Goal: Transaction & Acquisition: Subscribe to service/newsletter

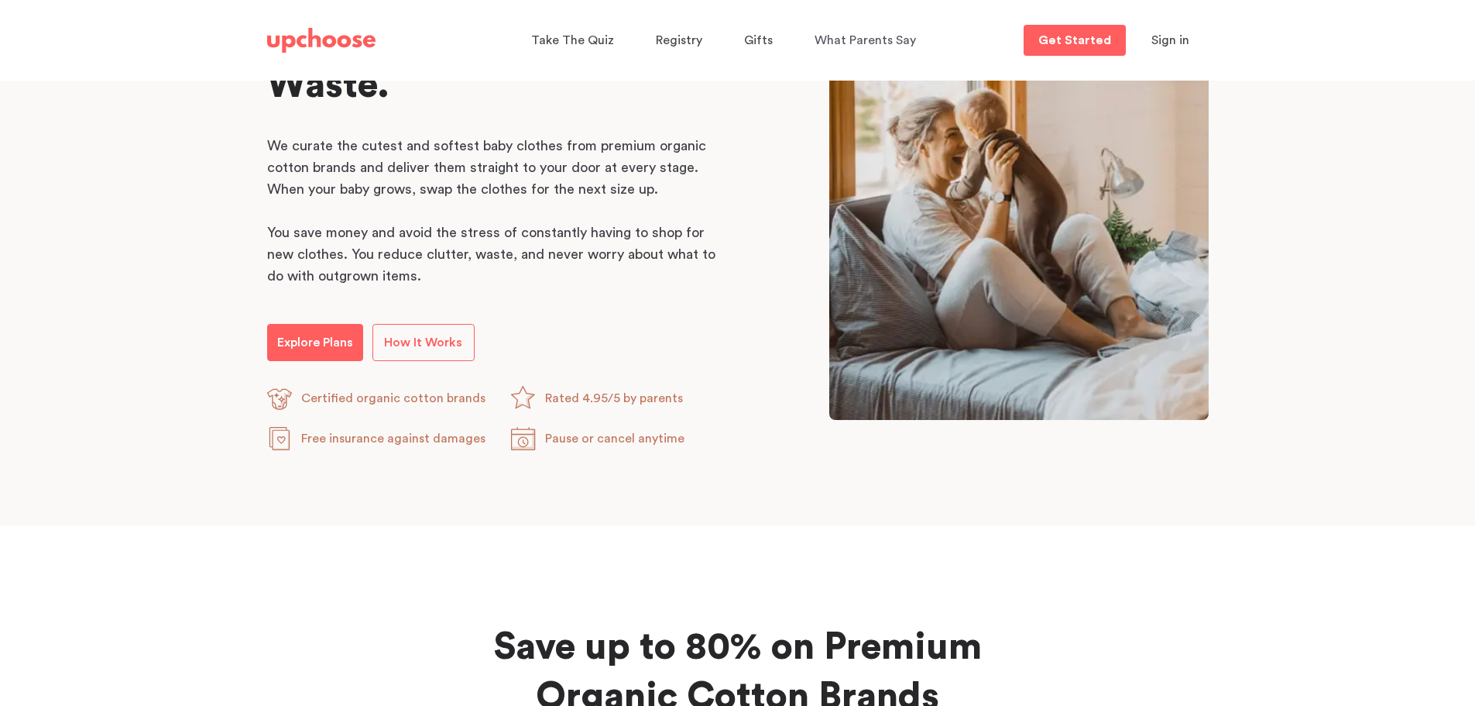
scroll to position [852, 0]
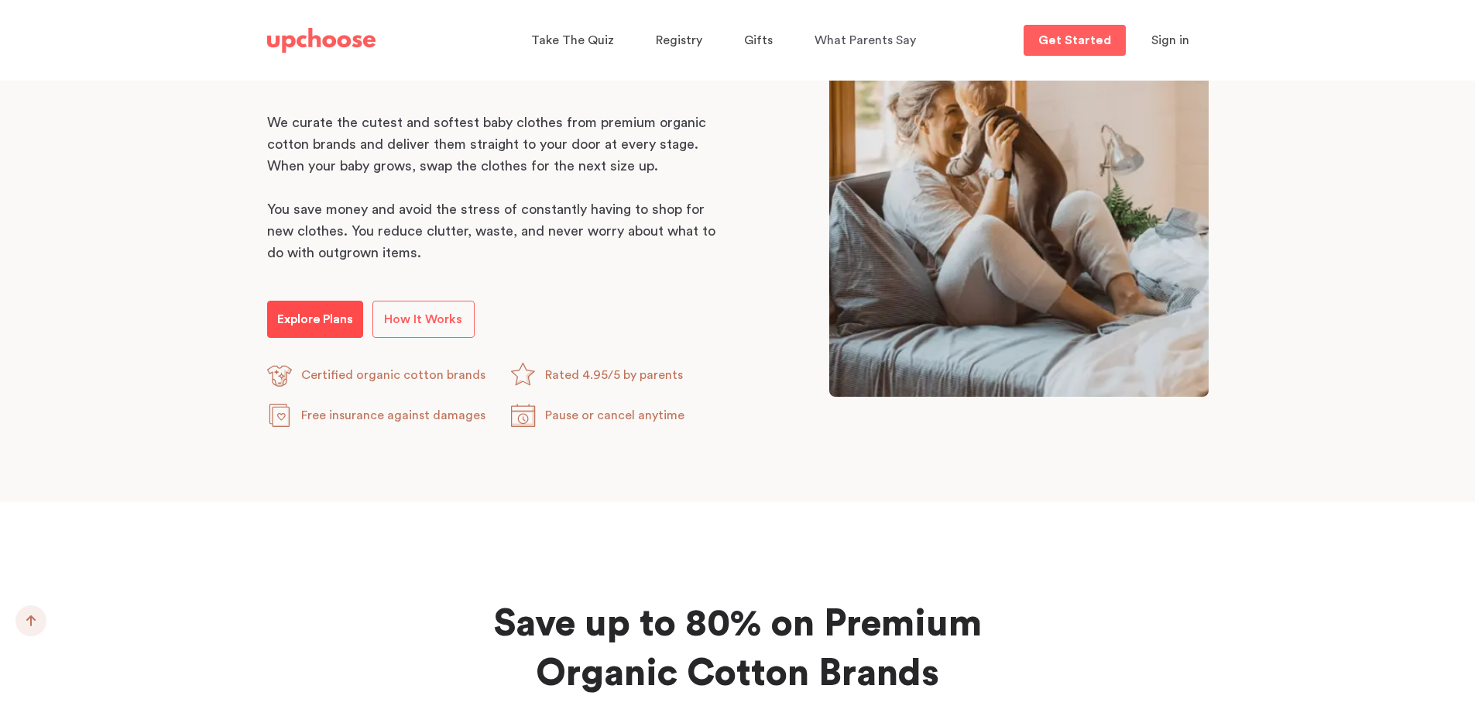
click at [305, 322] on p "Explore Plans" at bounding box center [315, 319] width 76 height 19
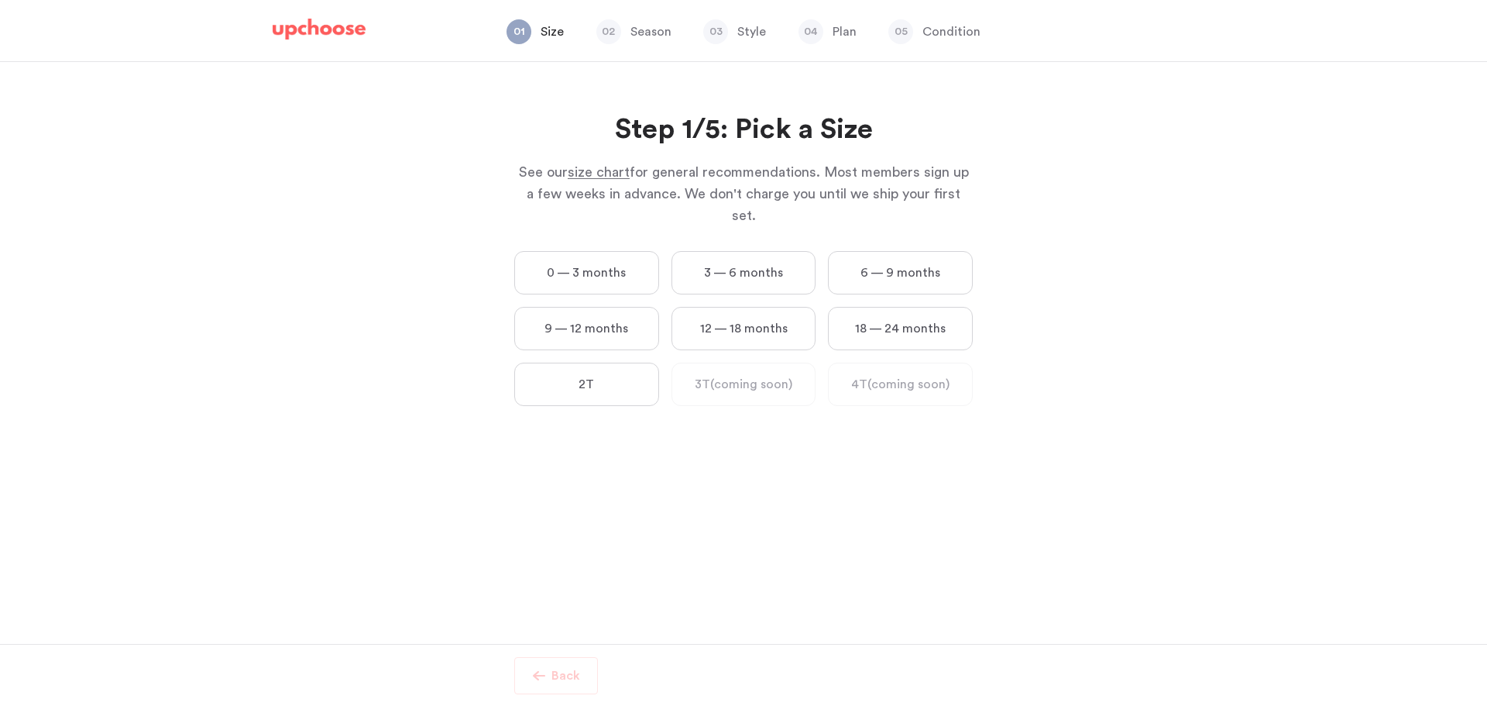
click at [917, 259] on label "6 — 9 months" at bounding box center [900, 272] width 145 height 43
click at [0, 0] on months "6 — 9 months" at bounding box center [0, 0] width 0 height 0
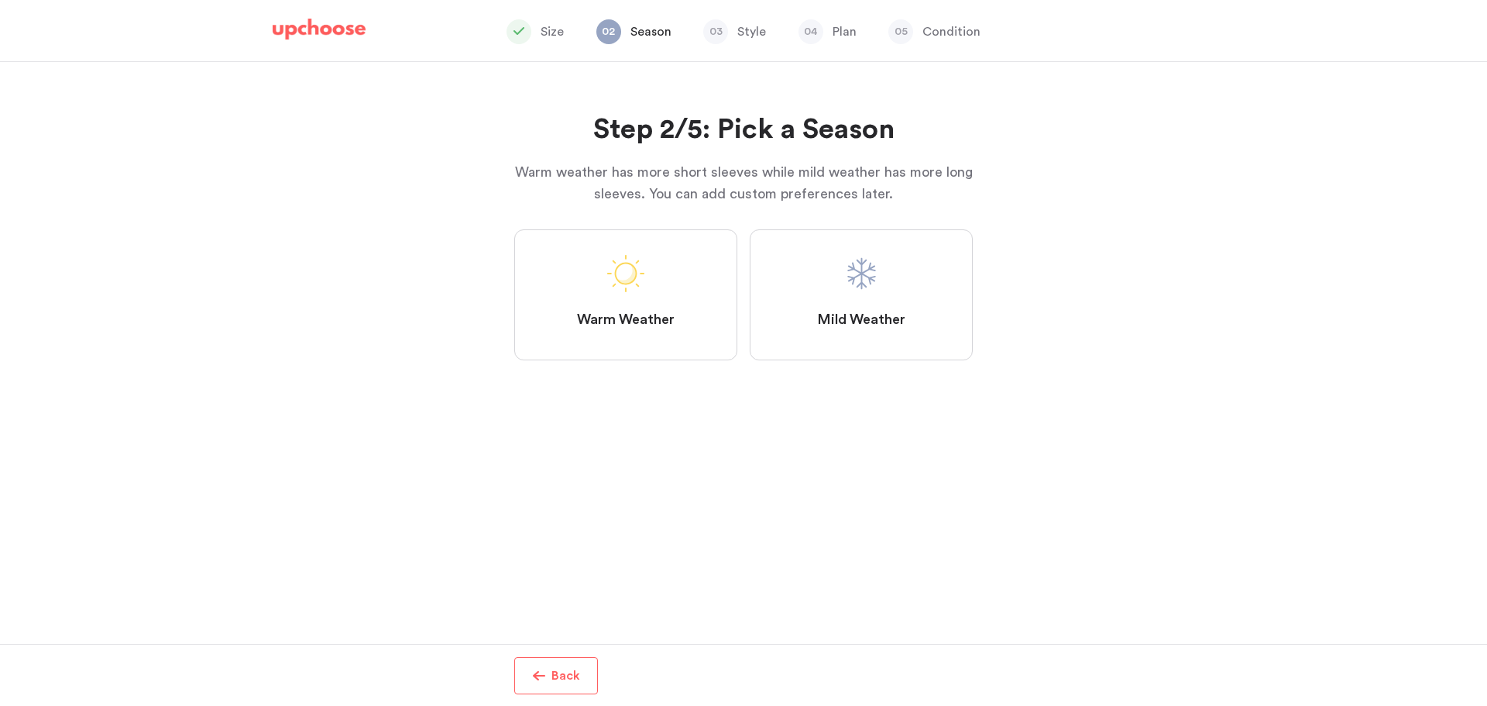
click at [909, 303] on label "Mild Weather" at bounding box center [861, 294] width 223 height 131
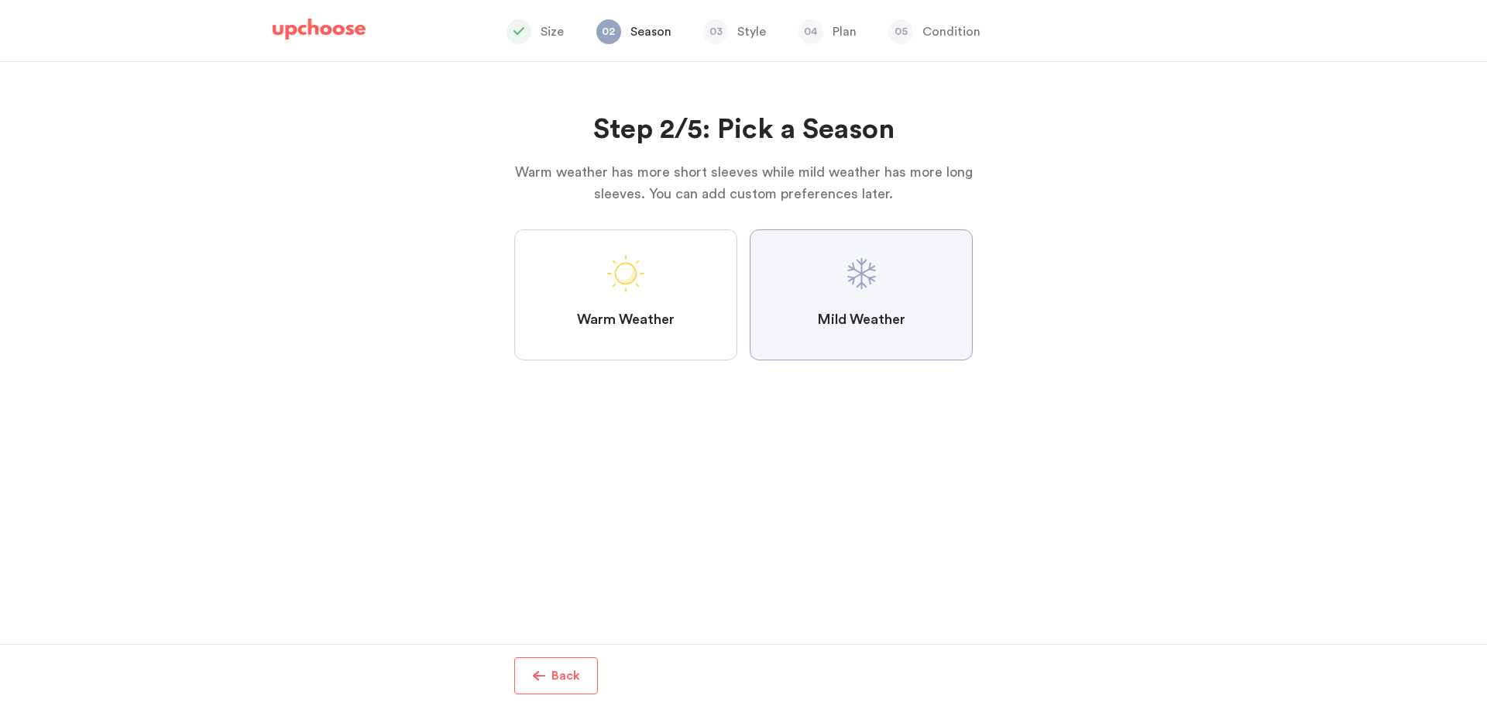
click at [0, 0] on Weather "Mild Weather" at bounding box center [0, 0] width 0 height 0
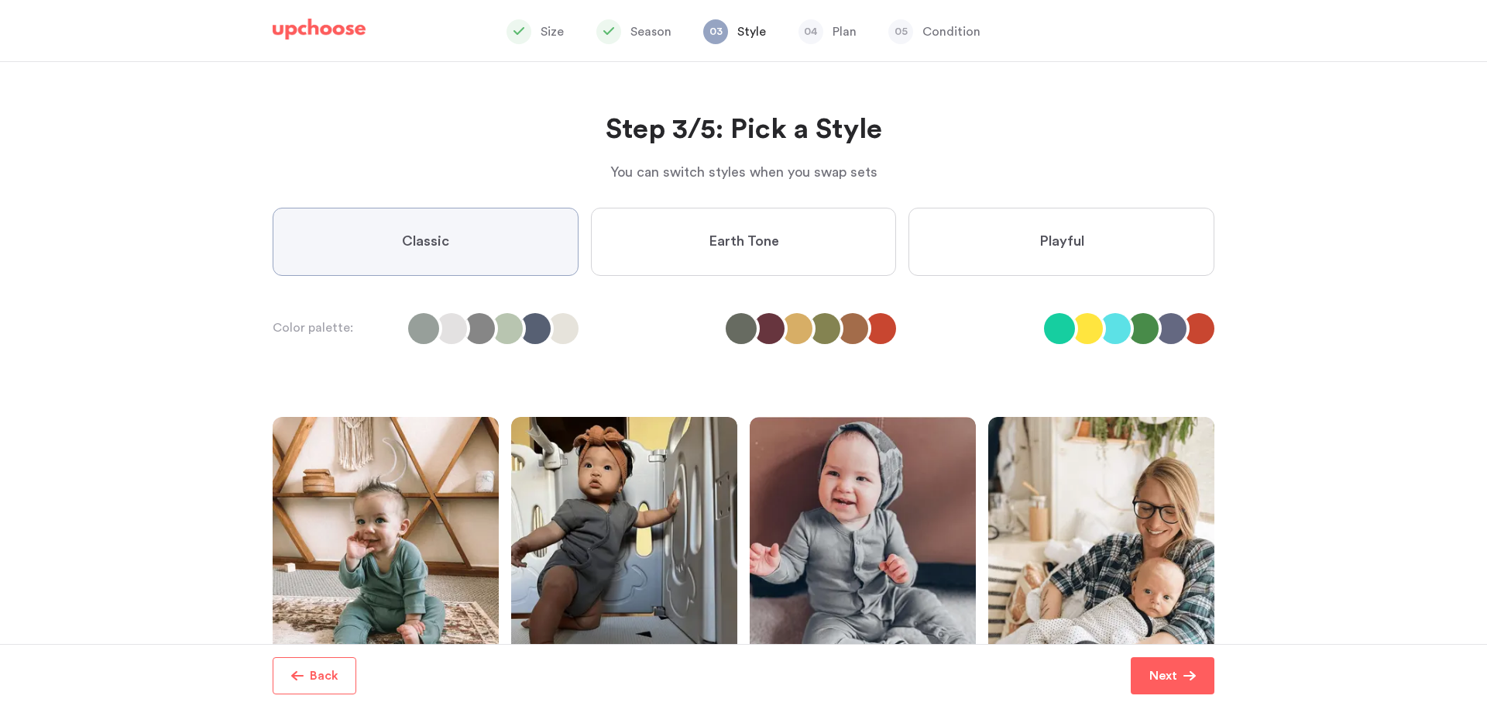
click at [782, 260] on label "Earth Tone" at bounding box center [744, 242] width 306 height 68
click at [0, 0] on Tone "Earth Tone" at bounding box center [0, 0] width 0 height 0
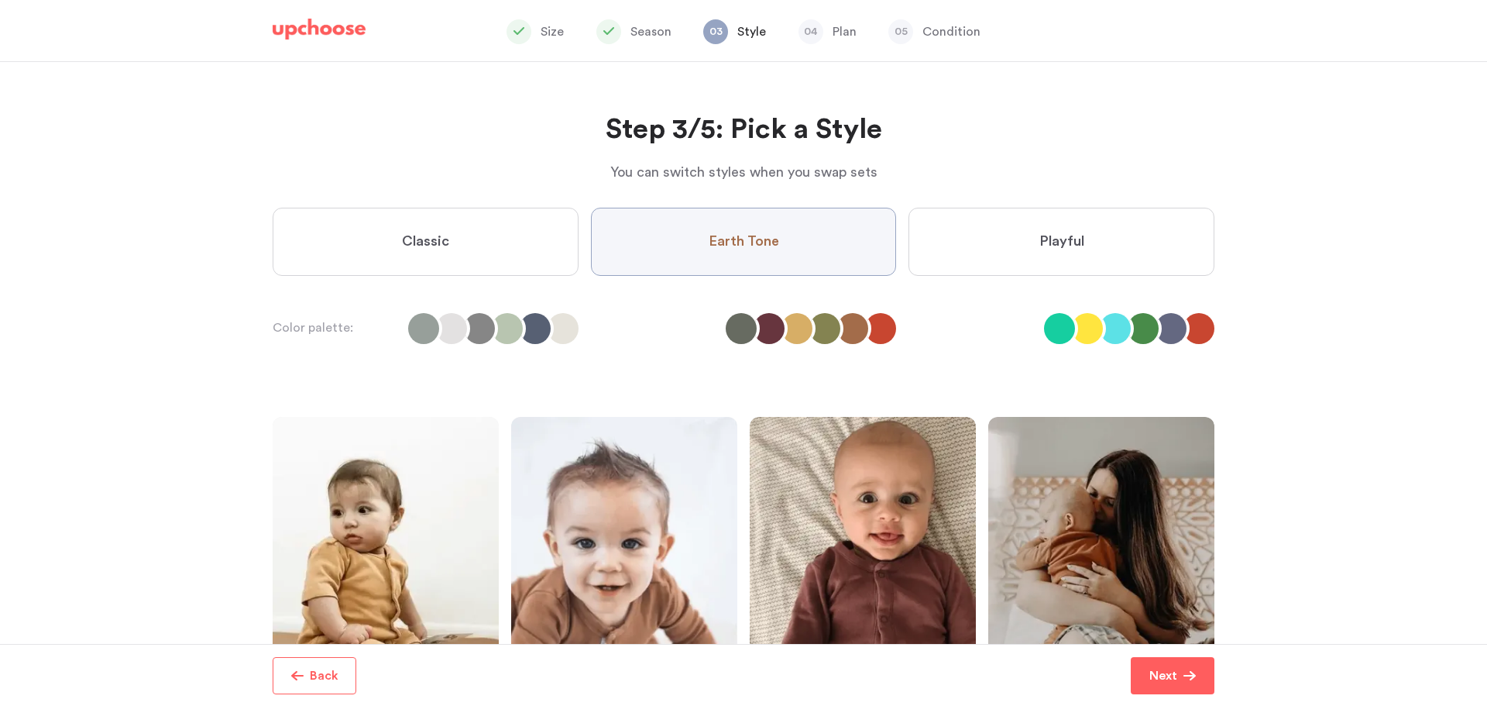
click at [1067, 256] on label "Playful" at bounding box center [1062, 242] width 306 height 68
click at [0, 0] on input "Playful" at bounding box center [0, 0] width 0 height 0
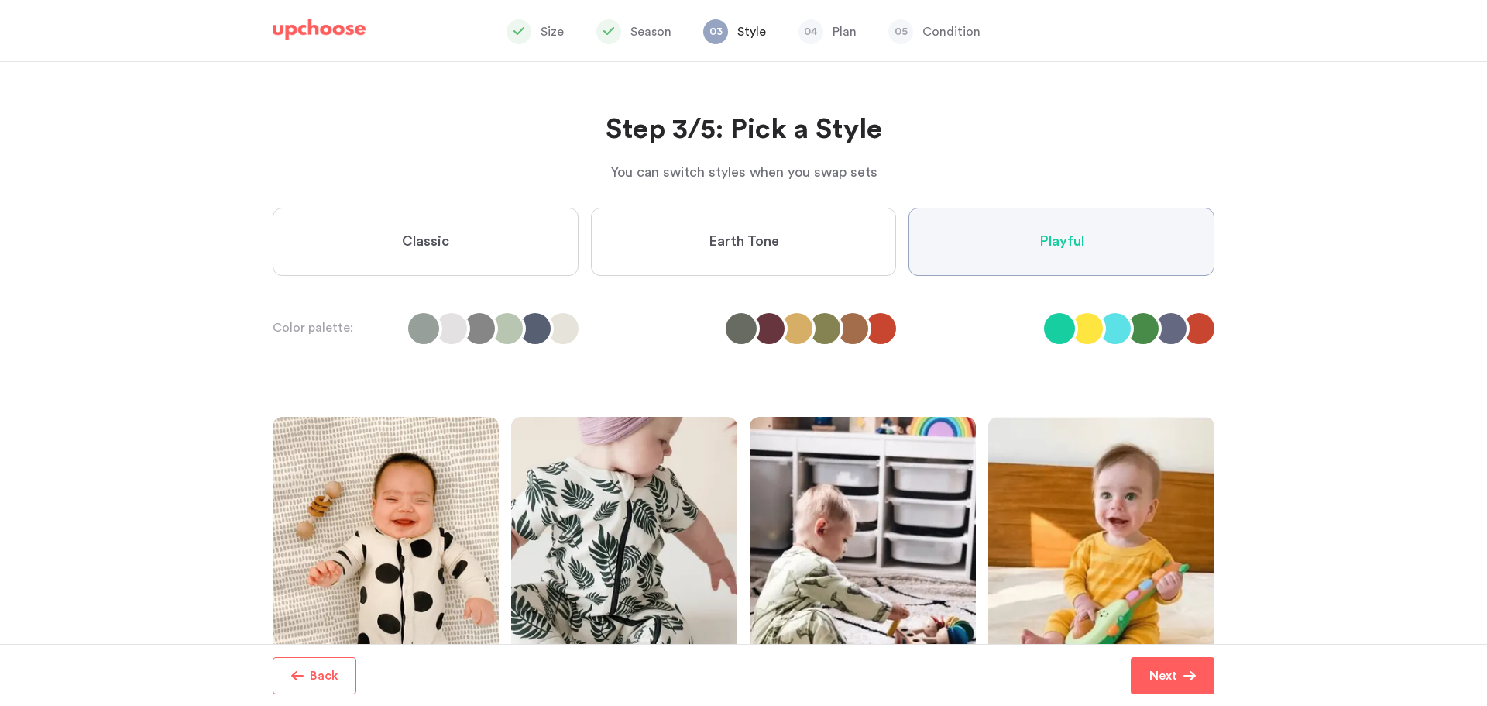
click at [386, 238] on label "Classic" at bounding box center [426, 242] width 306 height 68
click at [0, 0] on input "Classic" at bounding box center [0, 0] width 0 height 0
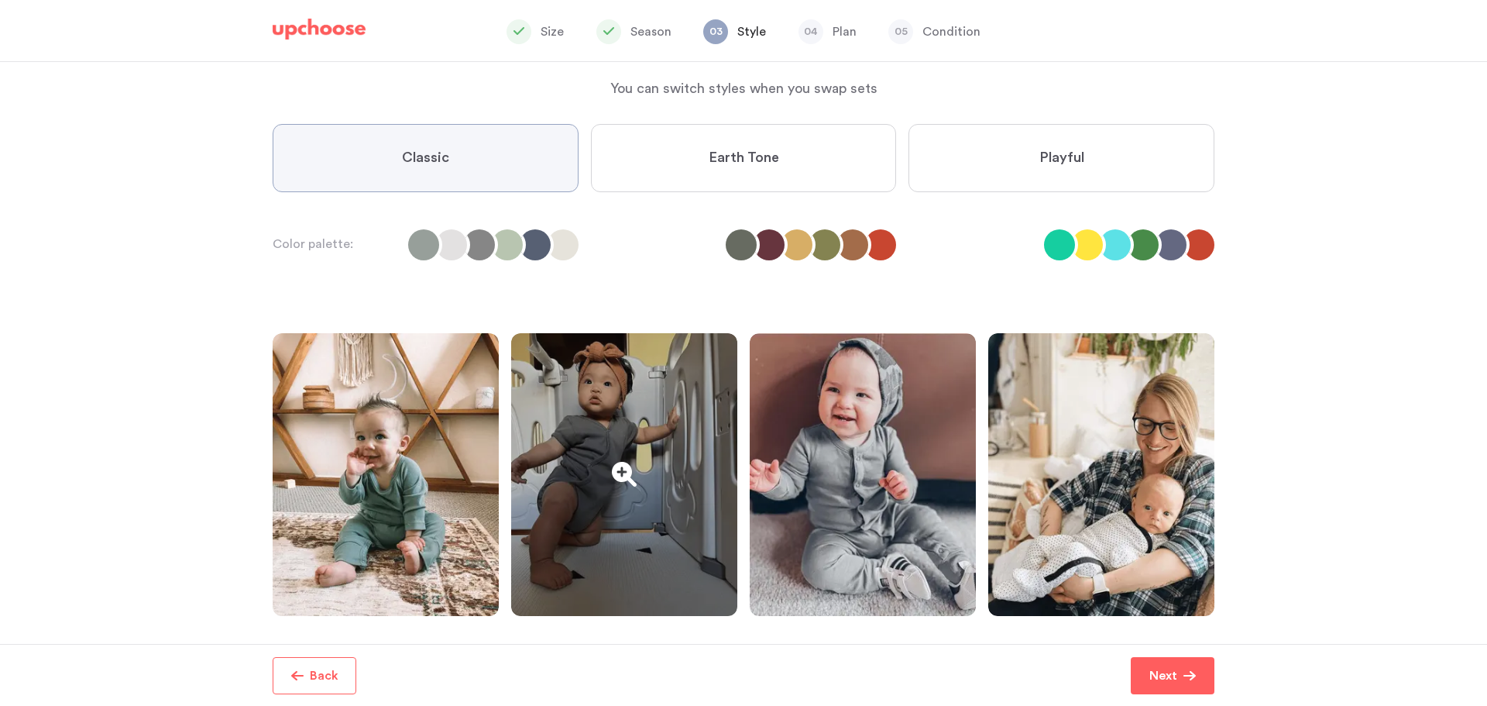
scroll to position [189, 0]
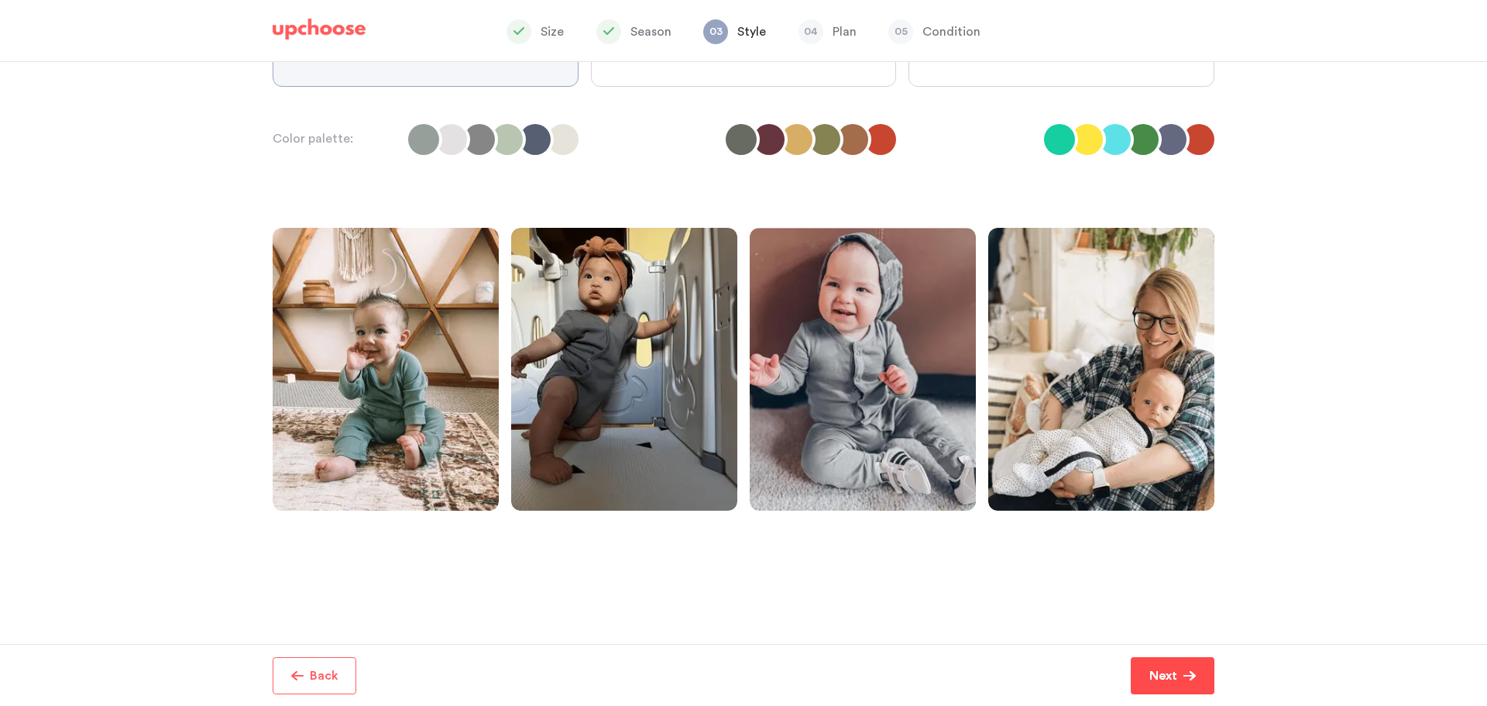
click at [1177, 658] on button "Next" at bounding box center [1173, 675] width 84 height 37
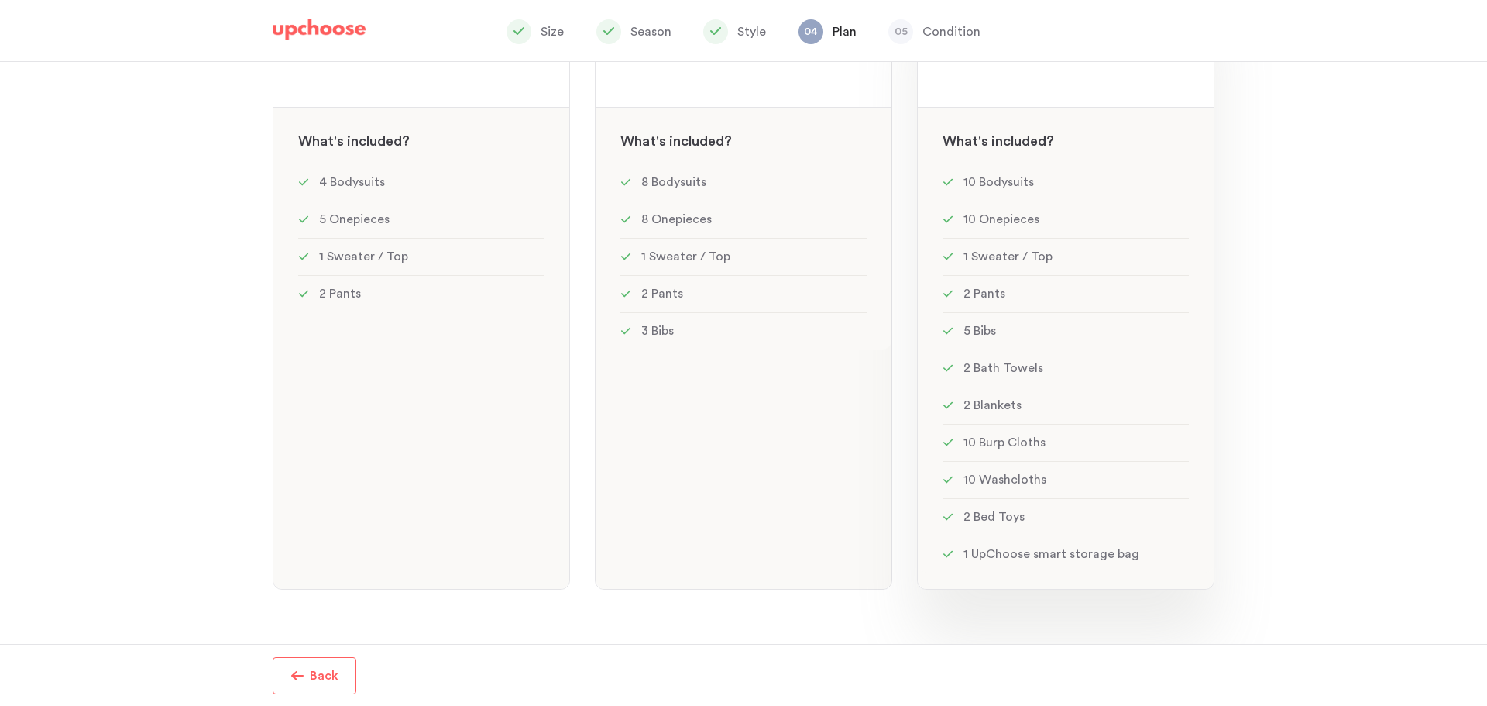
scroll to position [182, 0]
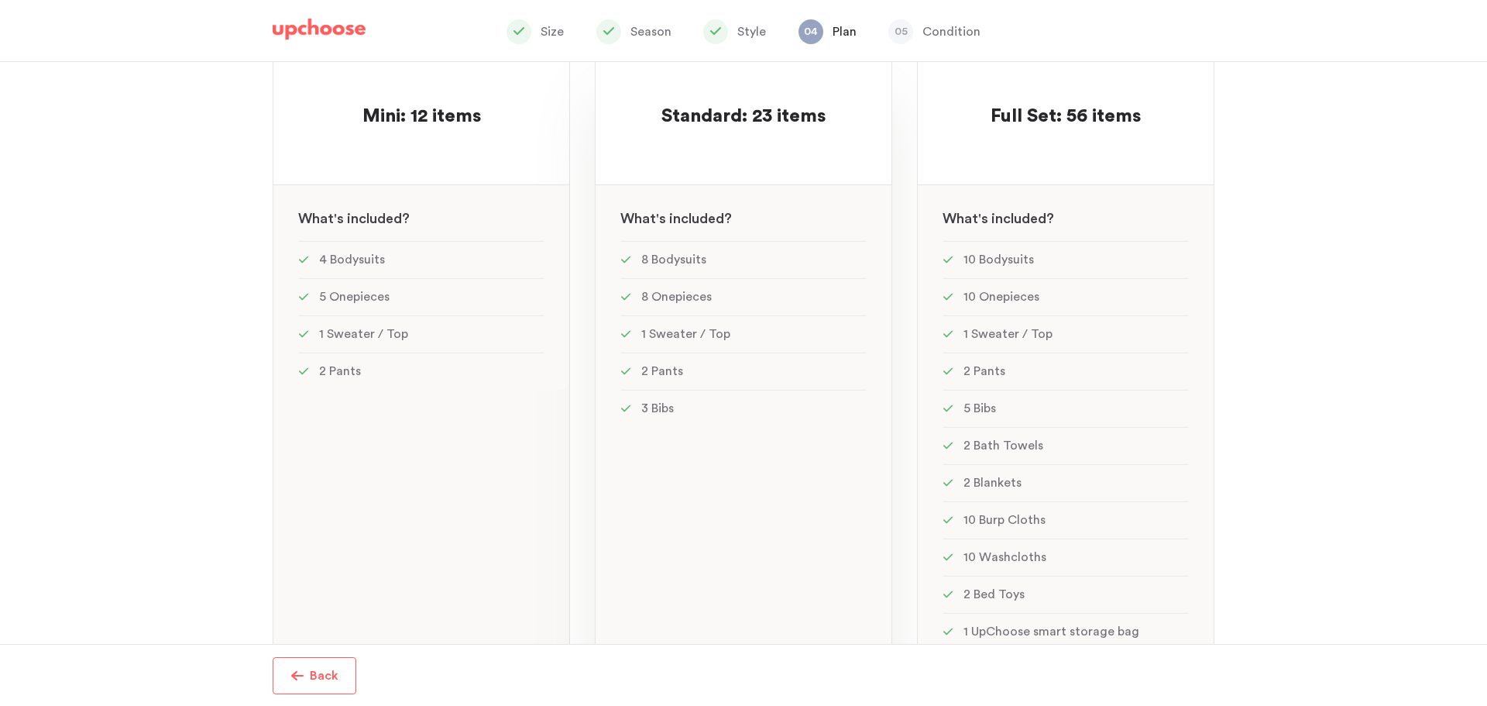
click at [657, 140] on div at bounding box center [743, 144] width 246 height 30
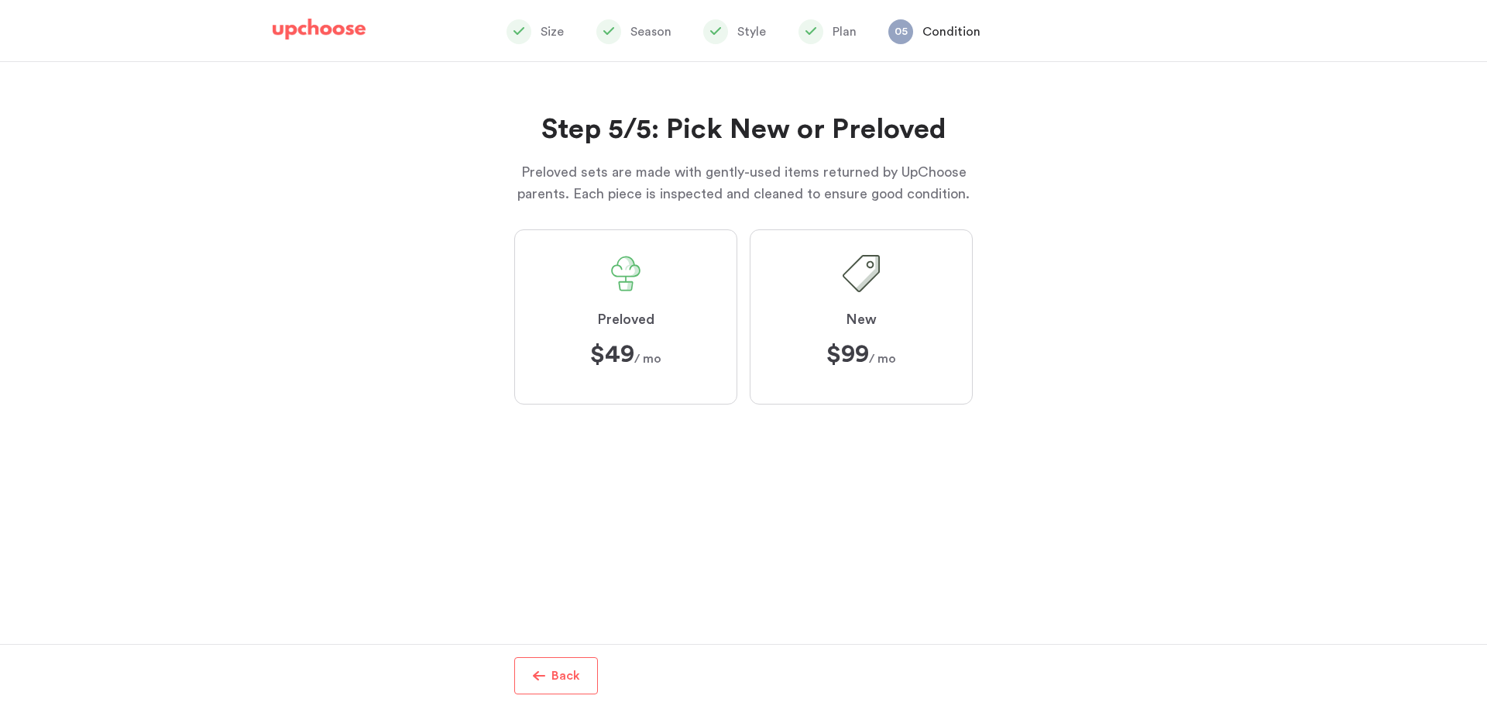
click at [783, 381] on label "New $99 ﻿ $99 / mo" at bounding box center [861, 316] width 223 height 175
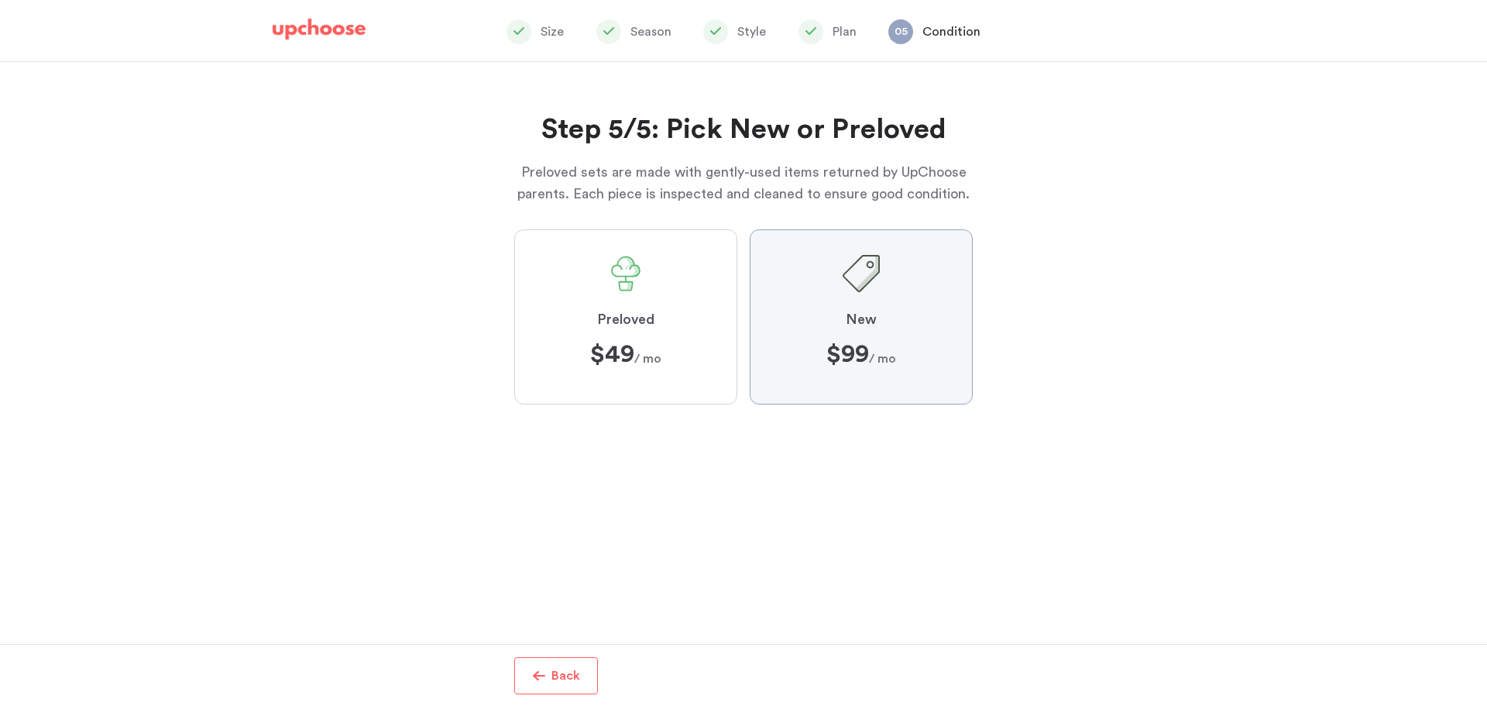
click at [0, 0] on input "New $99 ﻿ $99 / mo" at bounding box center [0, 0] width 0 height 0
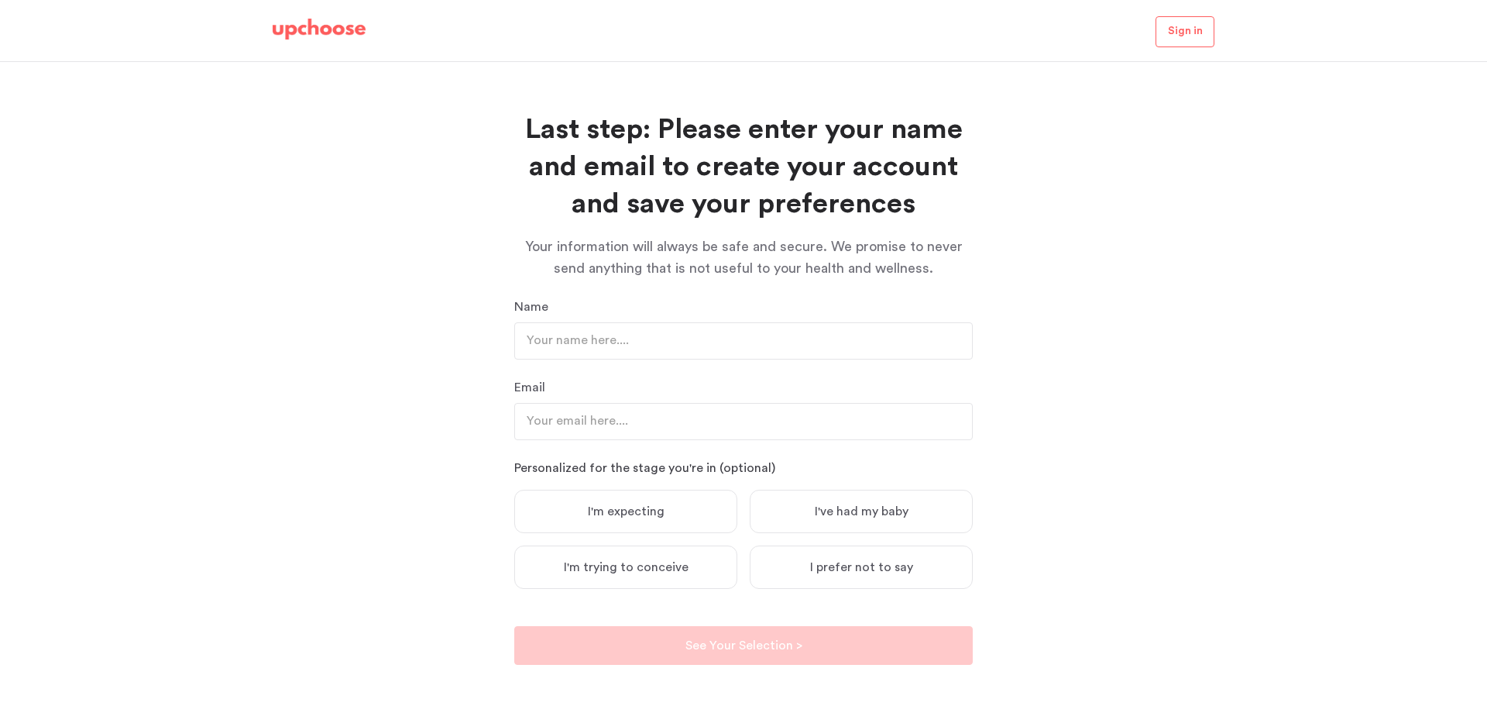
click at [314, 36] on img at bounding box center [319, 30] width 93 height 22
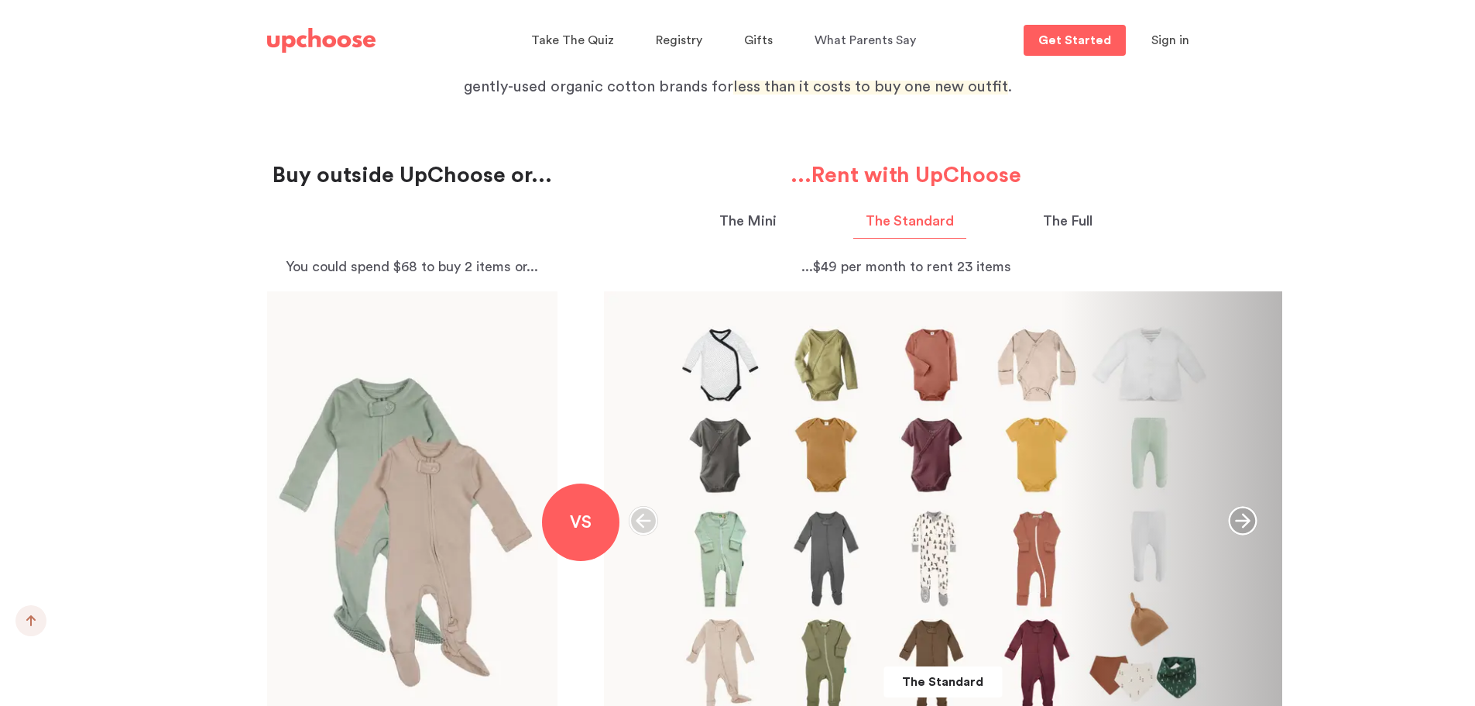
scroll to position [1704, 0]
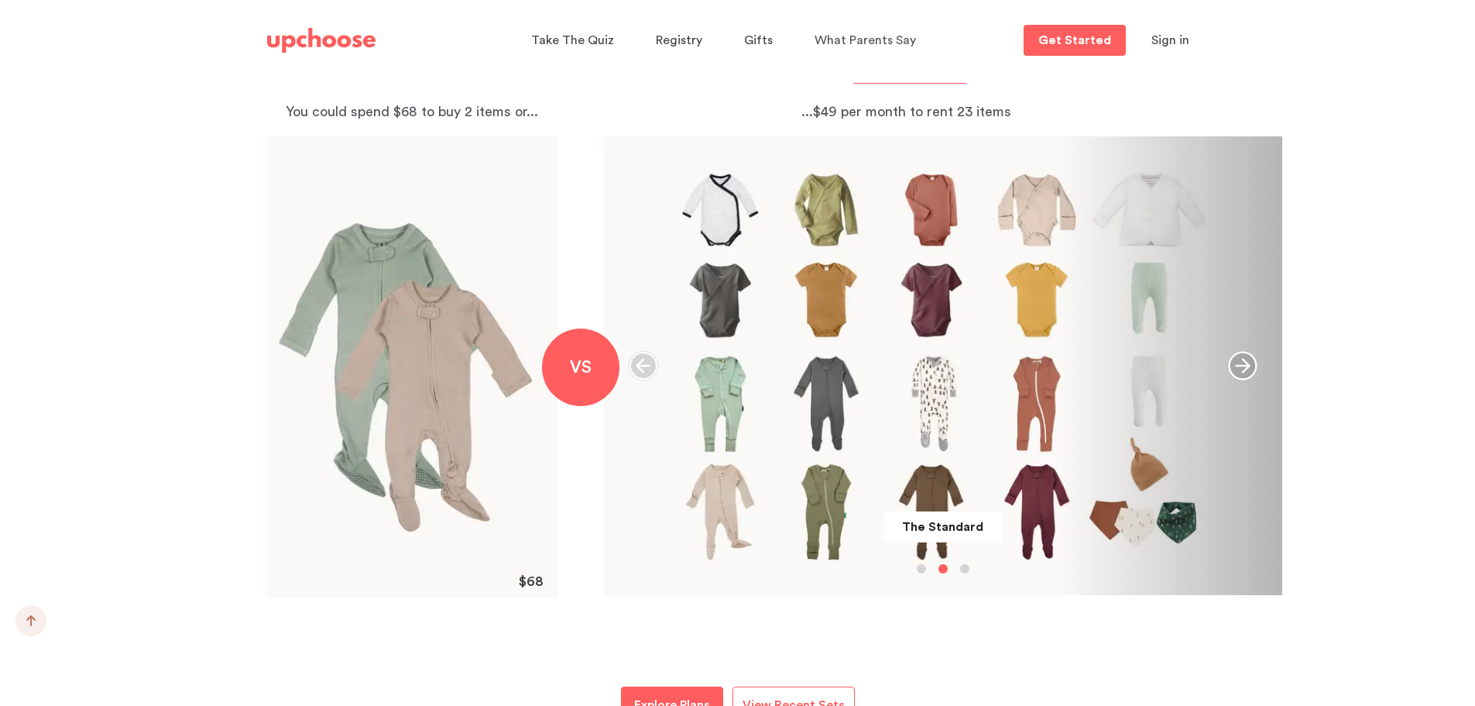
click at [1251, 373] on icon "button" at bounding box center [1242, 365] width 29 height 29
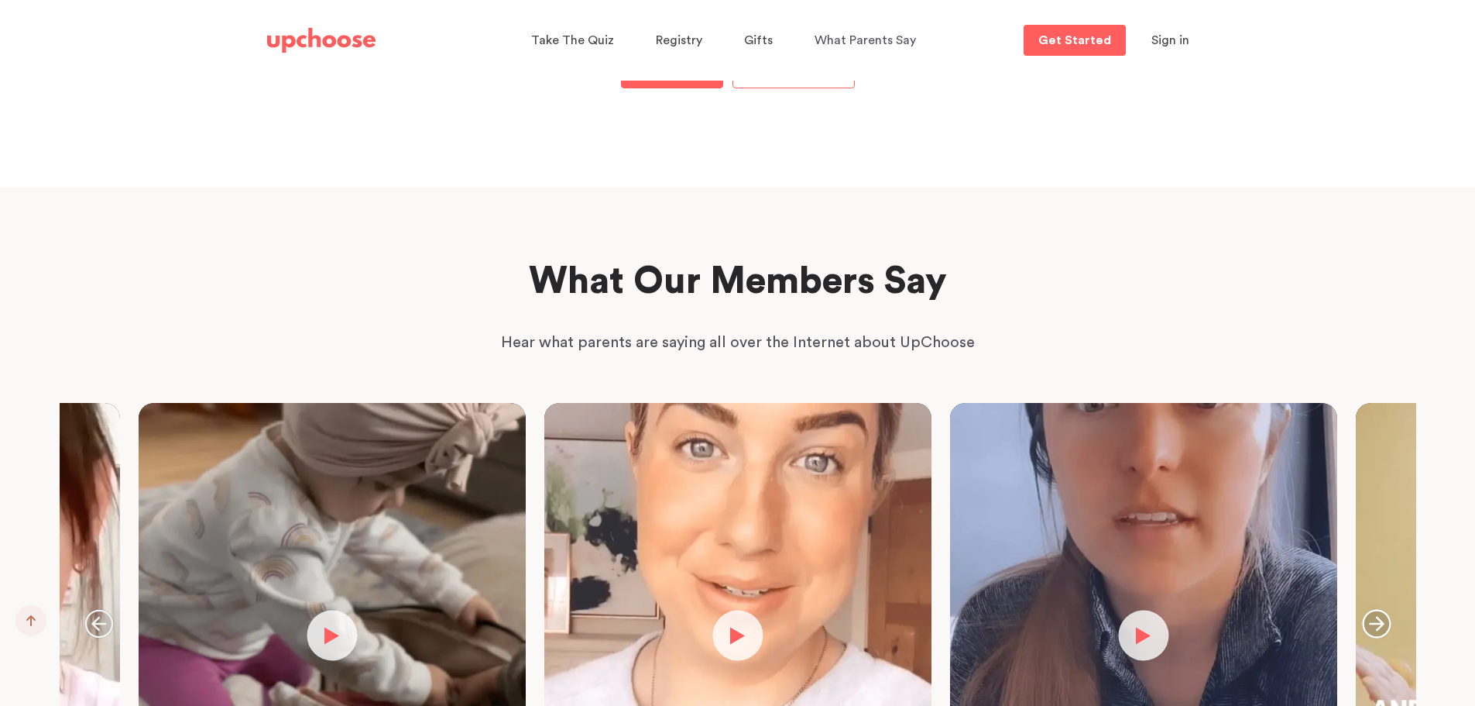
scroll to position [2091, 0]
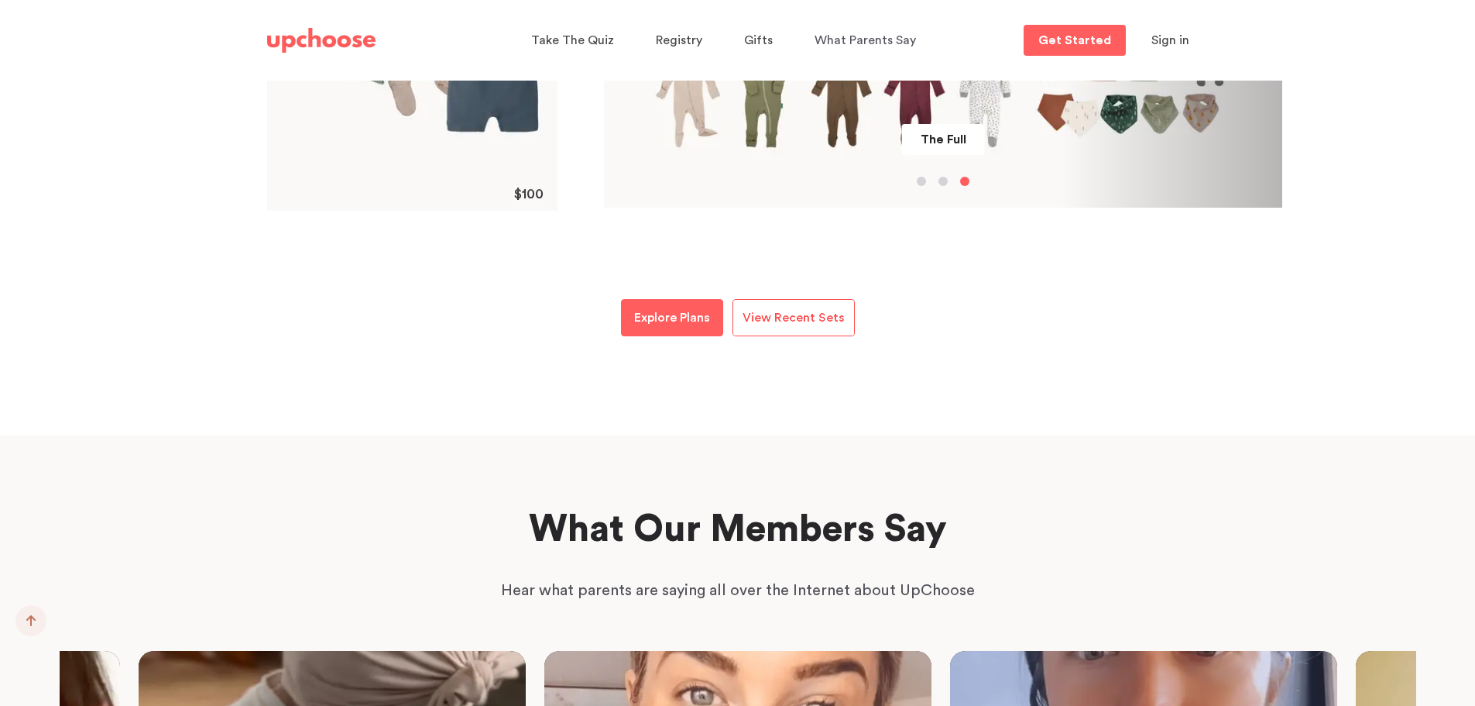
click at [808, 325] on p "View Recent Sets" at bounding box center [794, 317] width 102 height 19
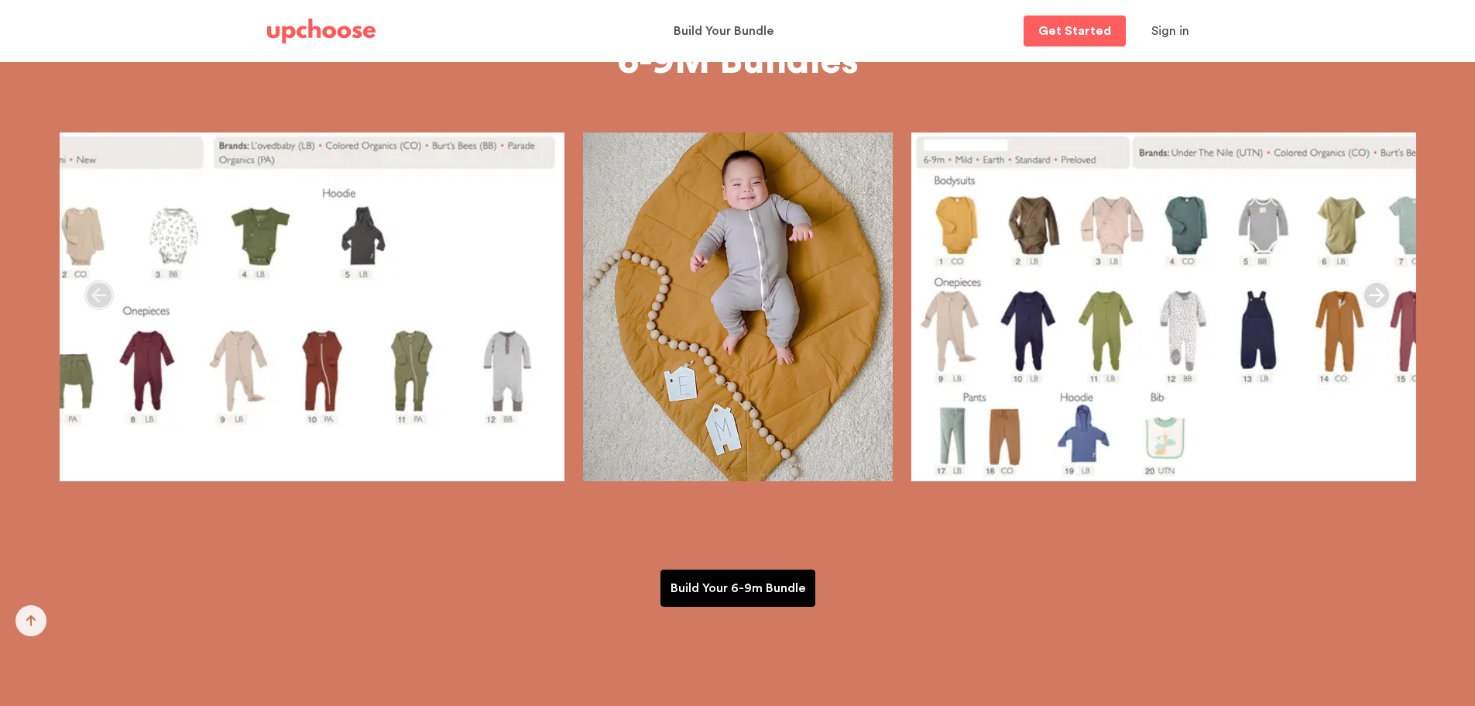
scroll to position [1704, 0]
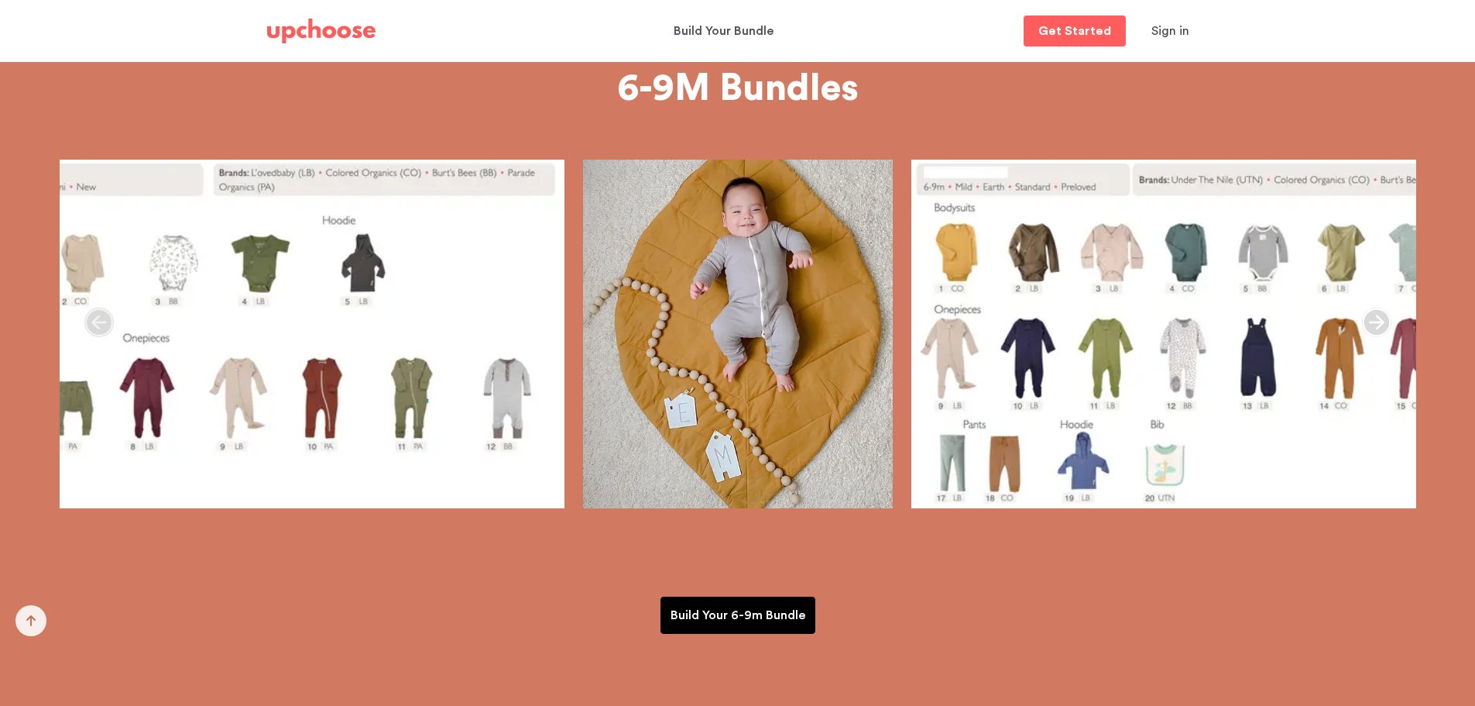
click at [1377, 326] on icon "button" at bounding box center [1376, 321] width 29 height 29
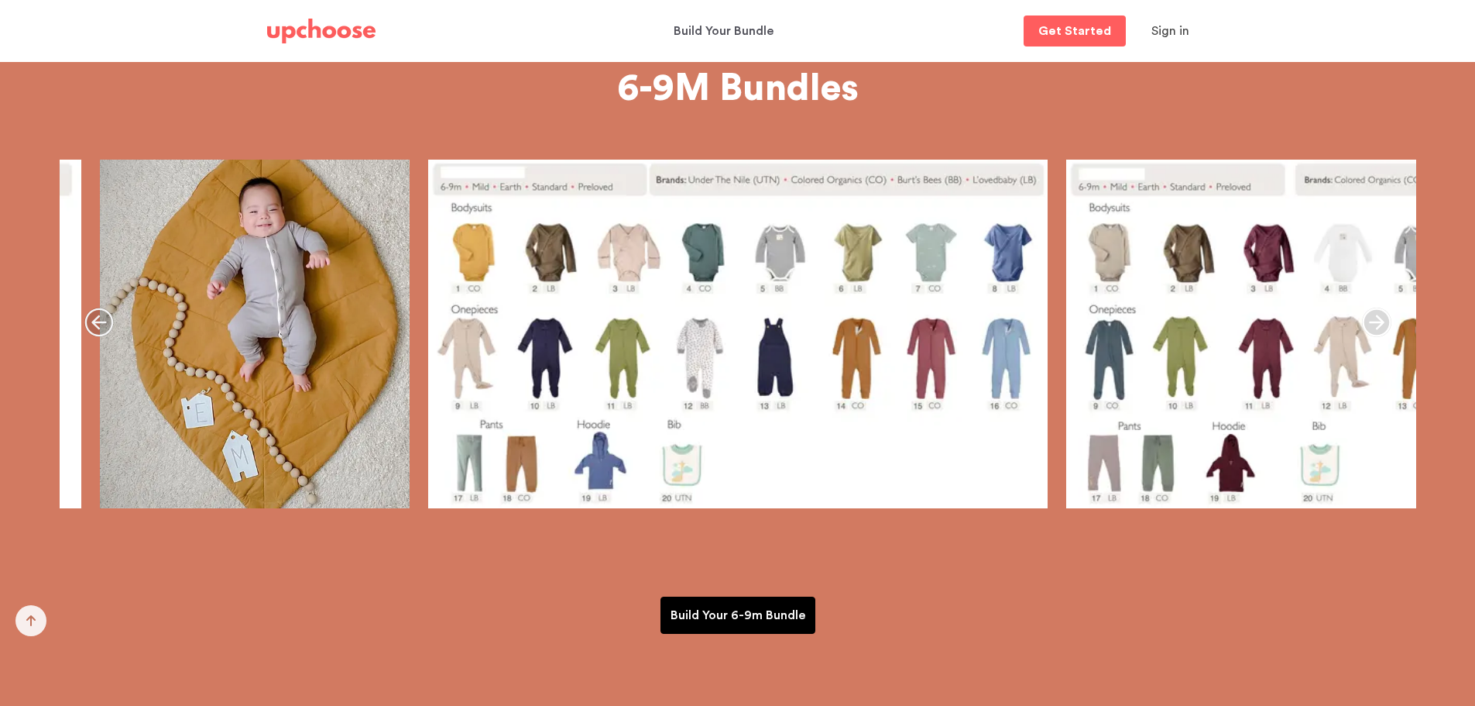
click at [1377, 326] on icon "button" at bounding box center [1376, 321] width 29 height 29
